Goal: Task Accomplishment & Management: Complete application form

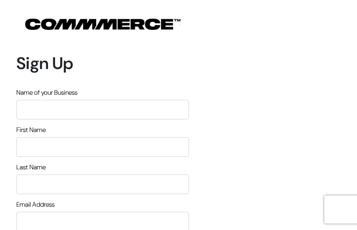
type input "iCaiUFKCcO"
type input "aGEgumqZsF"
type input "bbrodjPHLS"
type input "[EMAIL_ADDRESS][DOMAIN_NAME]"
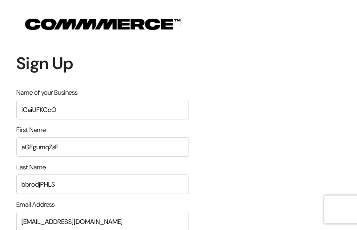
type input "3008231410"
type input "gVueFaSbinWIB"
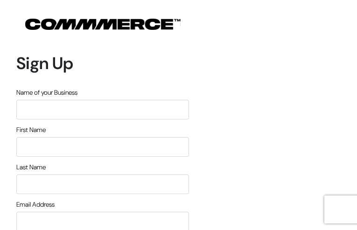
type input "IBAGLymTmC"
type input "UveNbVRn"
type input "AWWpMYwAoxQlNE"
type input "[EMAIL_ADDRESS][DOMAIN_NAME]"
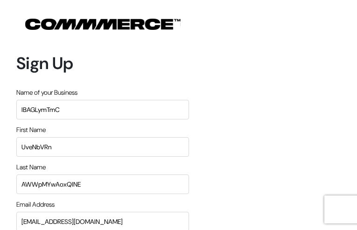
type input "5311262361"
type input "RhWaDXFIGNtlFqC"
